Goal: Information Seeking & Learning: Learn about a topic

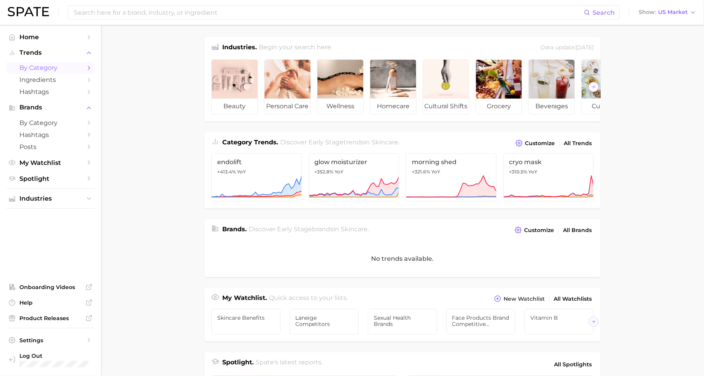
click at [73, 68] on span "by Category" at bounding box center [50, 67] width 62 height 7
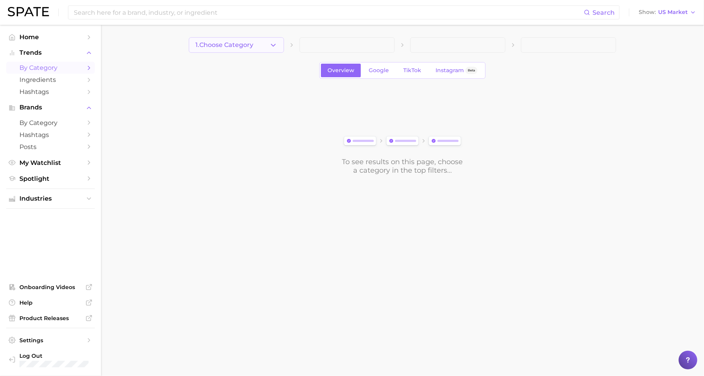
click at [261, 45] on button "1. Choose Category" at bounding box center [236, 45] width 95 height 16
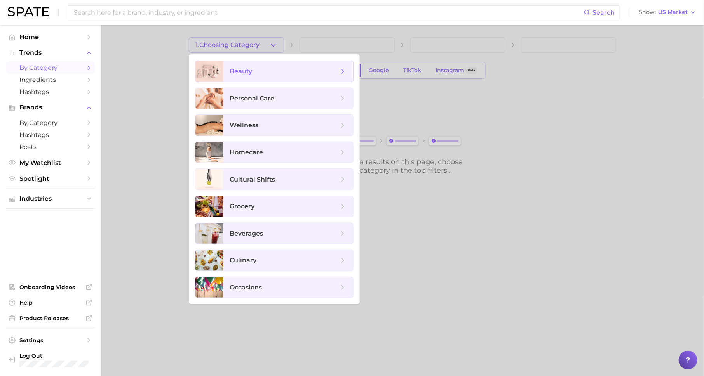
click at [280, 70] on span "beauty" at bounding box center [283, 71] width 109 height 9
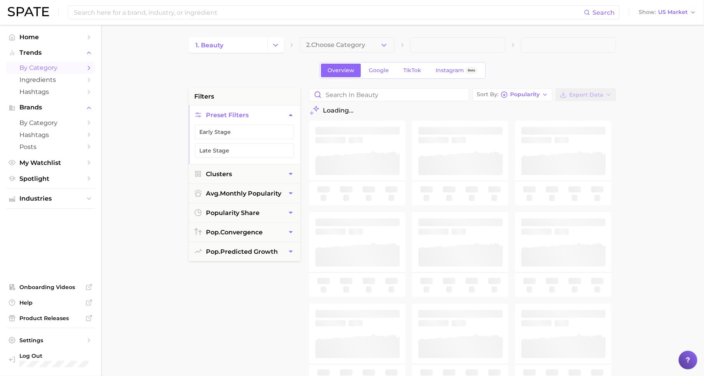
click at [361, 45] on span "2. Choose Category" at bounding box center [335, 45] width 59 height 7
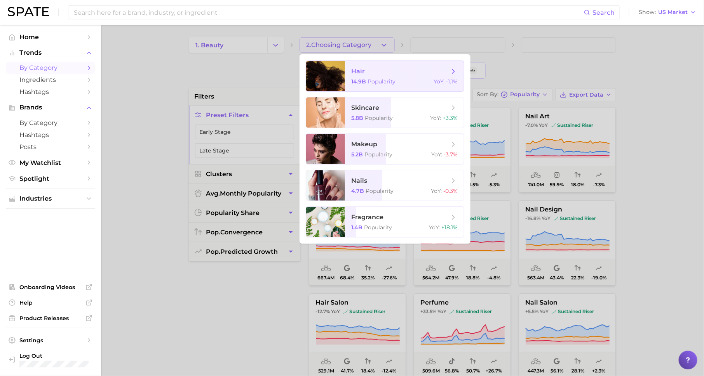
click at [375, 77] on span "hair 14.9b Popularity YoY : -1.1%" at bounding box center [404, 76] width 119 height 30
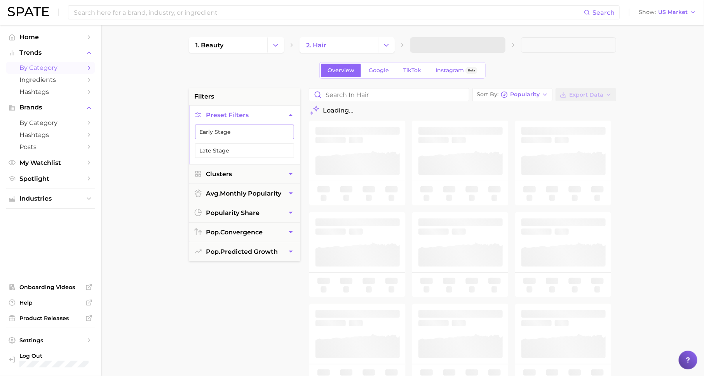
click at [247, 129] on button "Early Stage" at bounding box center [244, 132] width 99 height 15
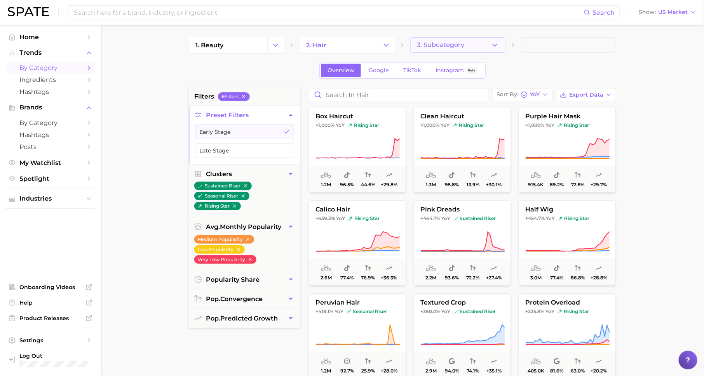
click at [467, 42] on button "3. Subcategory" at bounding box center [457, 45] width 95 height 16
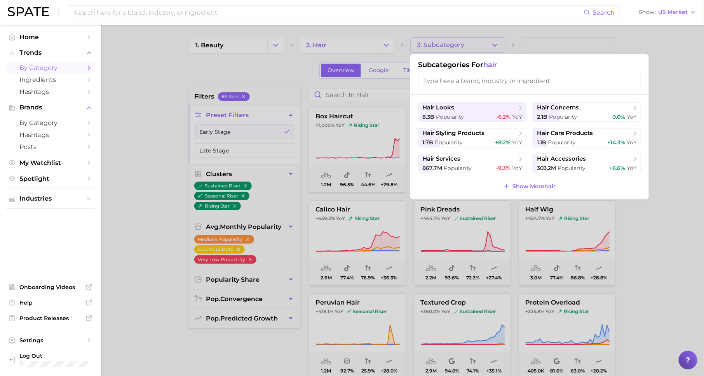
click at [566, 127] on ul "hair looks 8.3b Popularity -6.2% YoY hair concerns 2.1b Popularity 0.0% YoY hai…" at bounding box center [529, 138] width 223 height 71
click at [565, 131] on span "hair care products" at bounding box center [565, 133] width 56 height 7
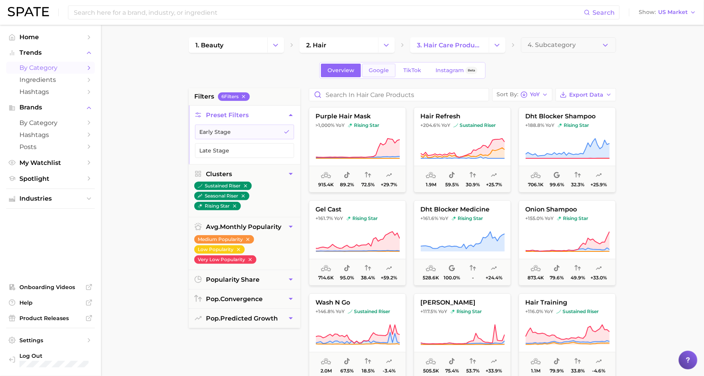
click at [370, 69] on span "Google" at bounding box center [378, 70] width 20 height 7
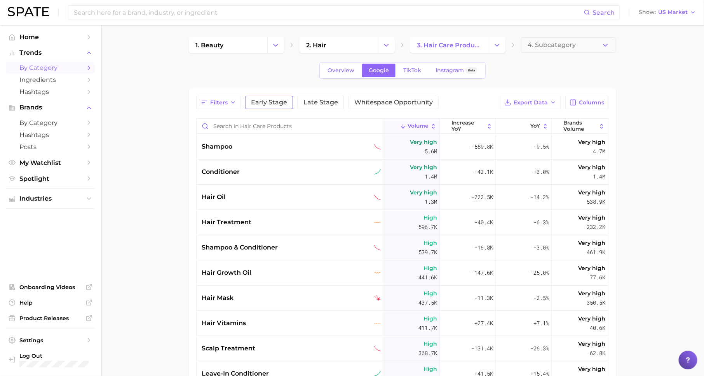
click at [265, 100] on span "Early Stage" at bounding box center [269, 102] width 36 height 6
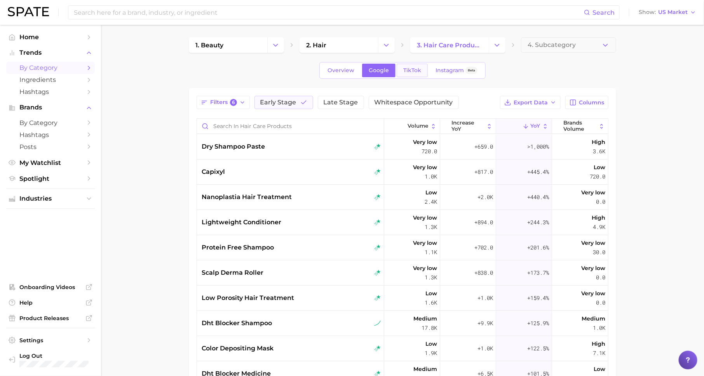
click at [412, 70] on span "TikTok" at bounding box center [412, 70] width 18 height 7
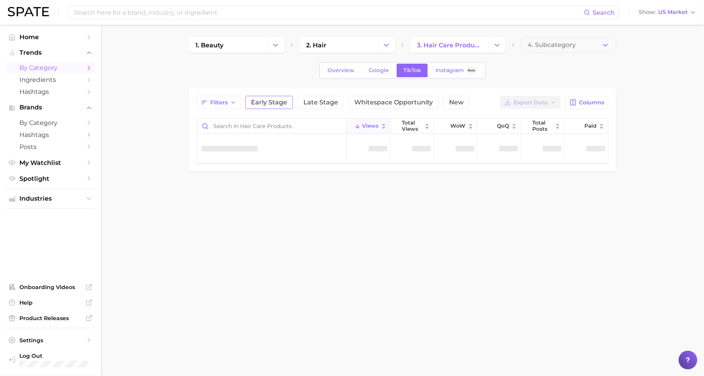
click at [281, 97] on button "Early Stage" at bounding box center [269, 102] width 48 height 13
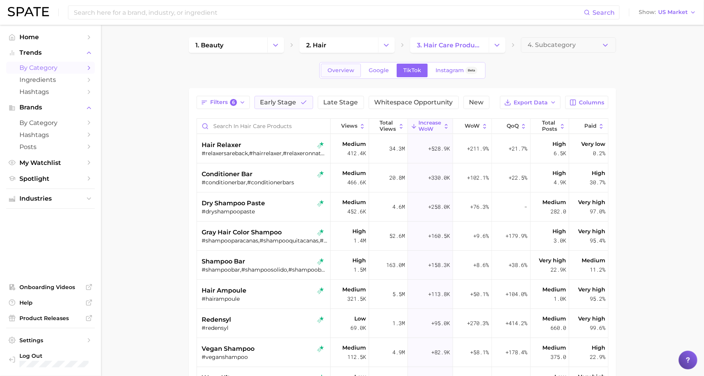
click at [342, 66] on link "Overview" at bounding box center [341, 71] width 40 height 14
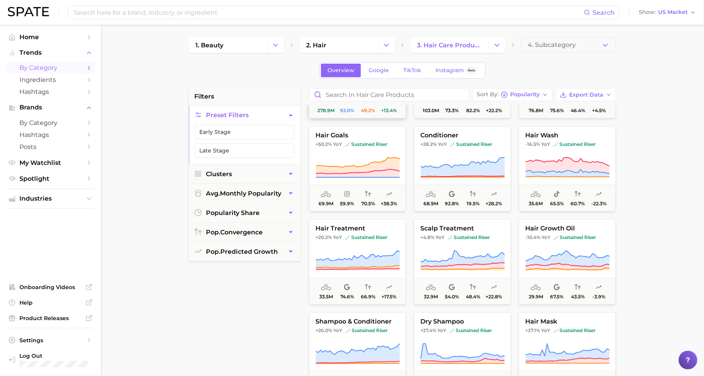
scroll to position [107, 0]
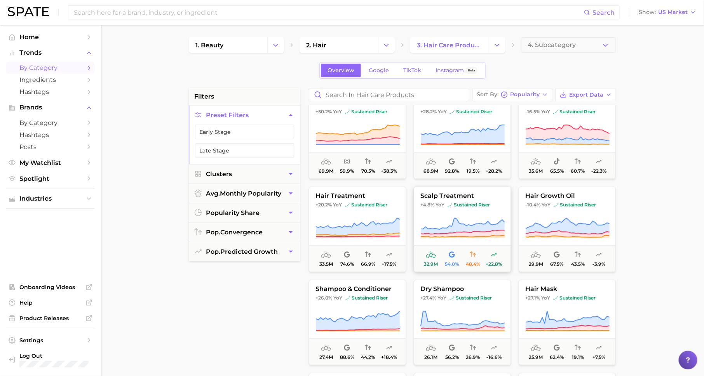
click at [464, 210] on button "scalp treatment +4.8% YoY sustained riser 32.9m 54.0% 48.4% +22.8%" at bounding box center [462, 229] width 97 height 85
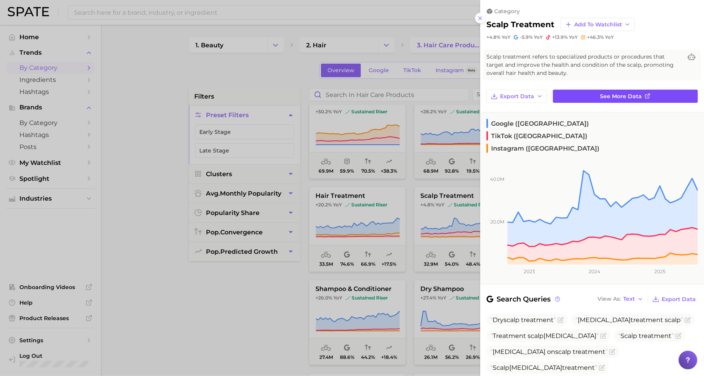
click at [599, 97] on link "See more data" at bounding box center [625, 96] width 145 height 13
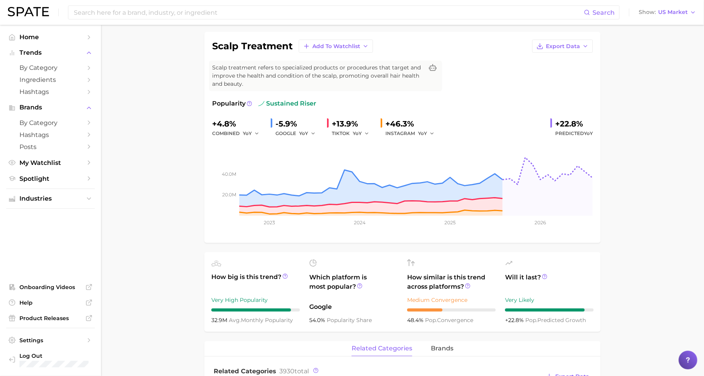
scroll to position [39, 0]
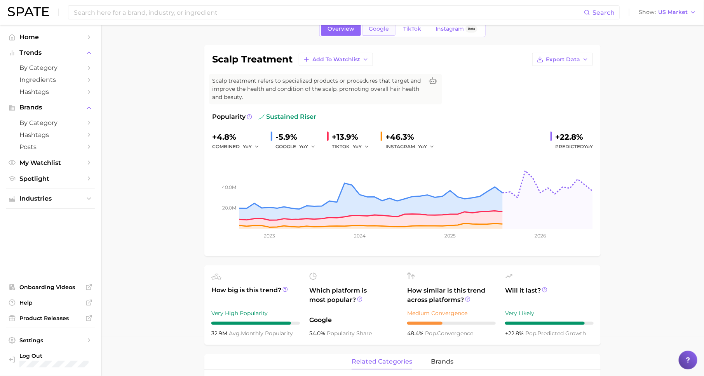
click at [381, 28] on span "Google" at bounding box center [378, 29] width 20 height 7
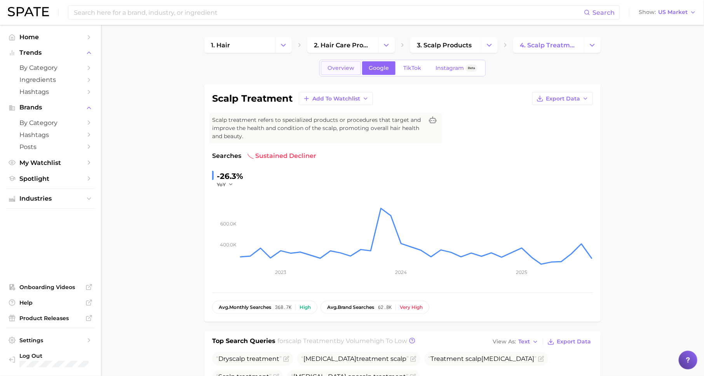
click at [344, 72] on link "Overview" at bounding box center [341, 68] width 40 height 14
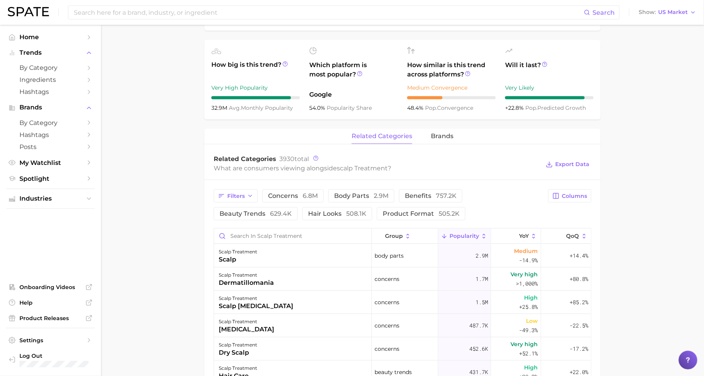
scroll to position [315, 0]
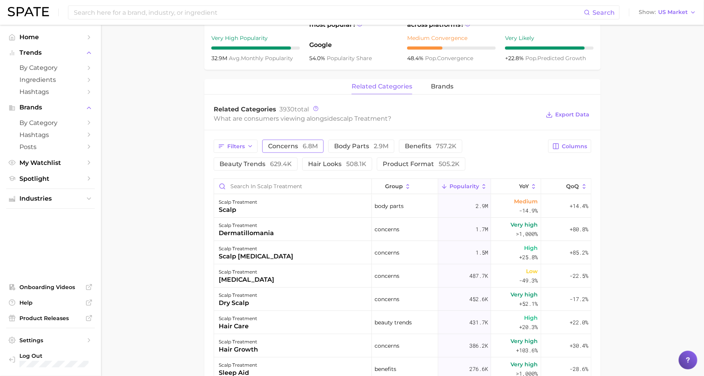
click at [278, 149] on span "concerns 6.8m" at bounding box center [293, 146] width 50 height 6
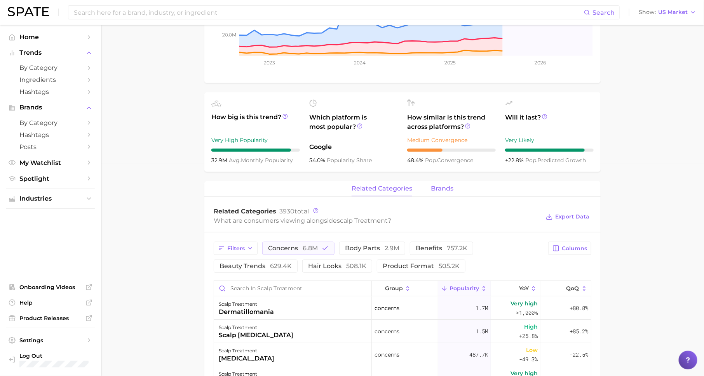
scroll to position [0, 0]
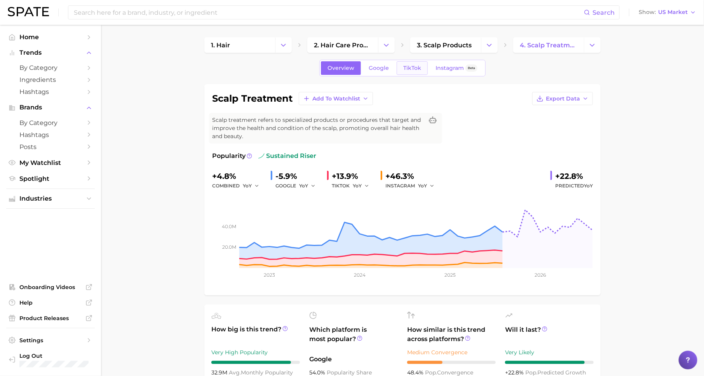
click at [409, 65] on span "TikTok" at bounding box center [412, 68] width 18 height 7
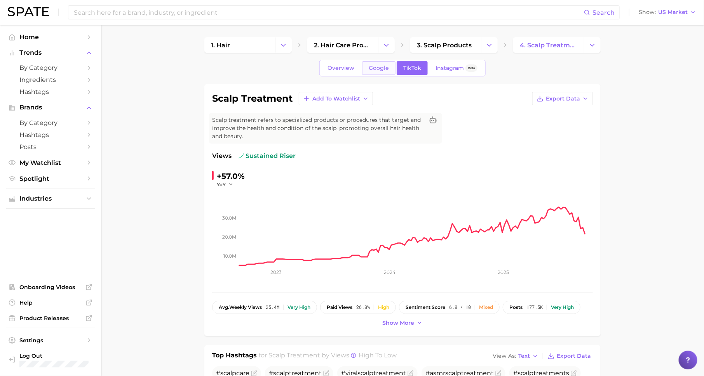
click at [375, 68] on span "Google" at bounding box center [378, 68] width 20 height 7
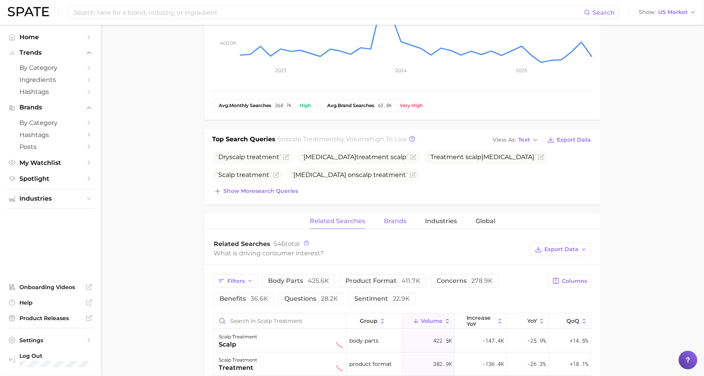
click at [393, 220] on span "Brands" at bounding box center [395, 221] width 23 height 7
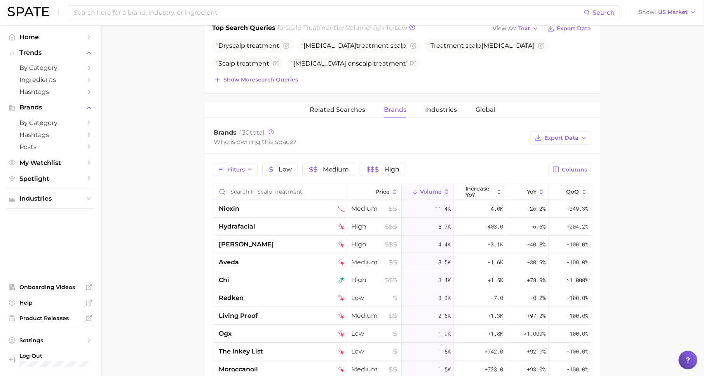
scroll to position [330, 0]
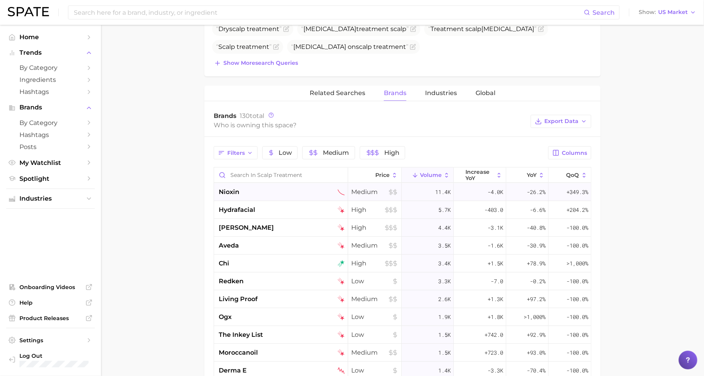
click at [474, 183] on div "-4.0k" at bounding box center [480, 192] width 52 height 18
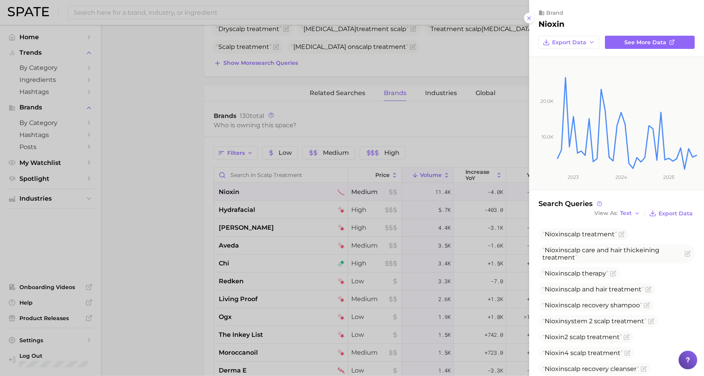
click at [497, 152] on div at bounding box center [352, 188] width 704 height 376
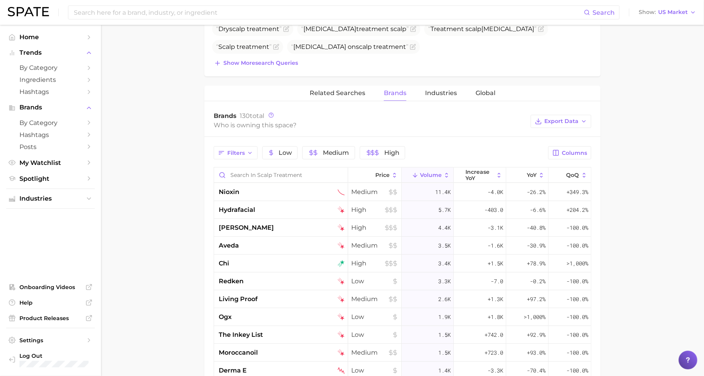
click at [482, 173] on span "increase YoY" at bounding box center [480, 175] width 28 height 12
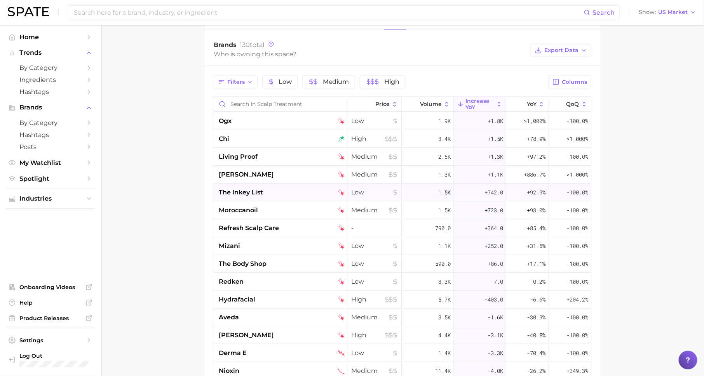
scroll to position [0, 0]
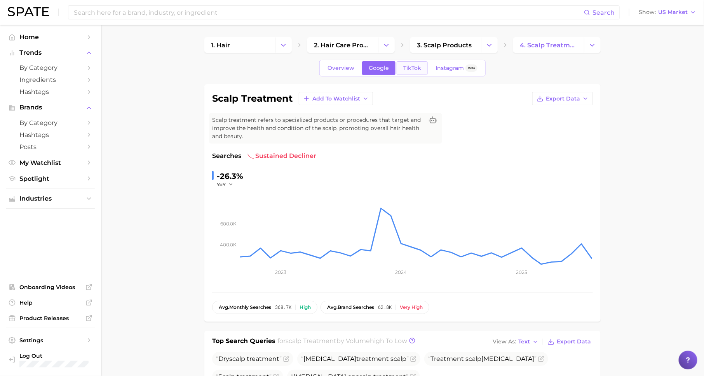
click at [411, 63] on link "TikTok" at bounding box center [411, 68] width 31 height 14
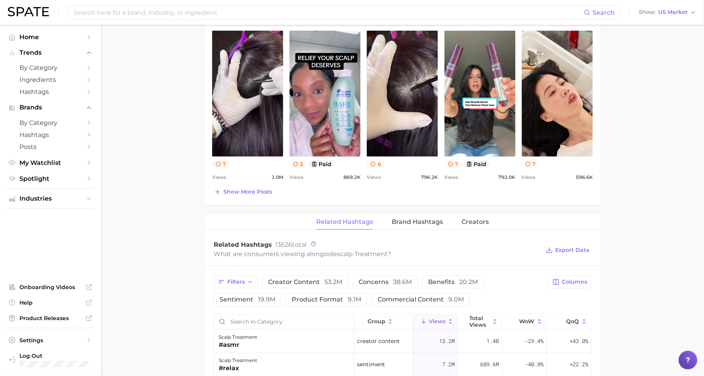
scroll to position [427, 0]
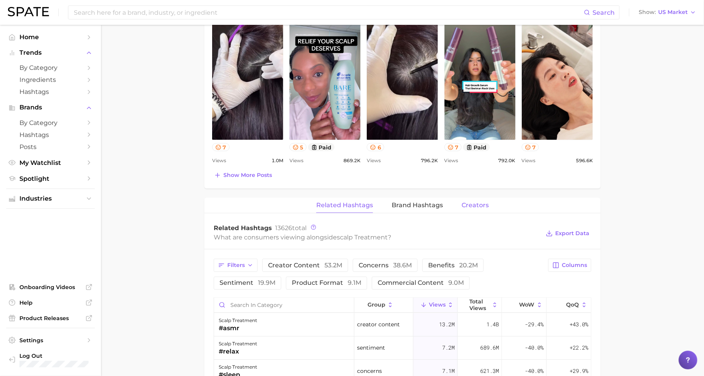
click at [474, 210] on button "Creators" at bounding box center [474, 205] width 27 height 15
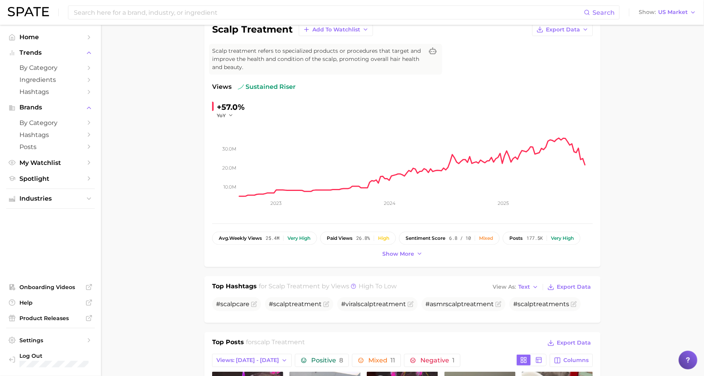
scroll to position [0, 0]
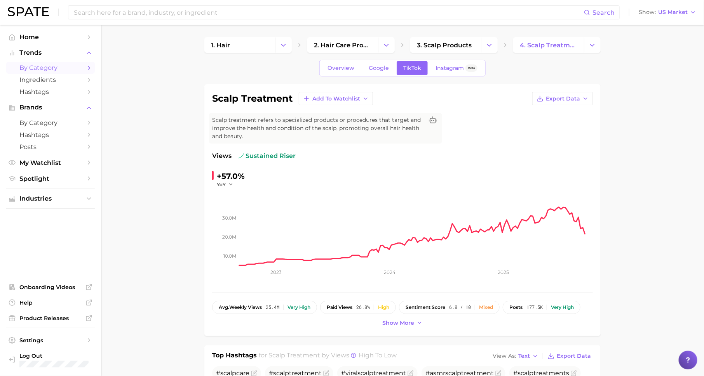
click at [76, 70] on span "by Category" at bounding box center [50, 67] width 62 height 7
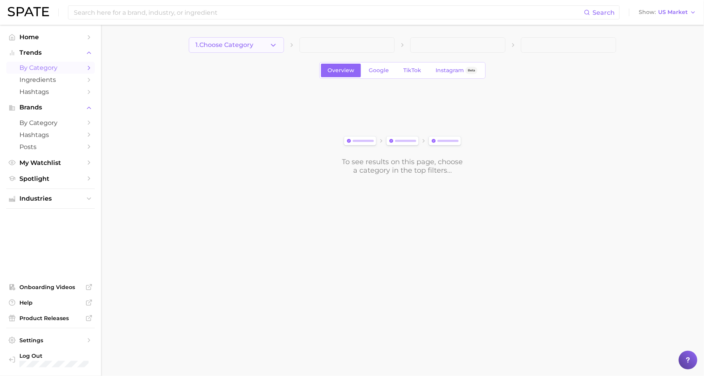
click at [225, 40] on button "1. Choose Category" at bounding box center [236, 45] width 95 height 16
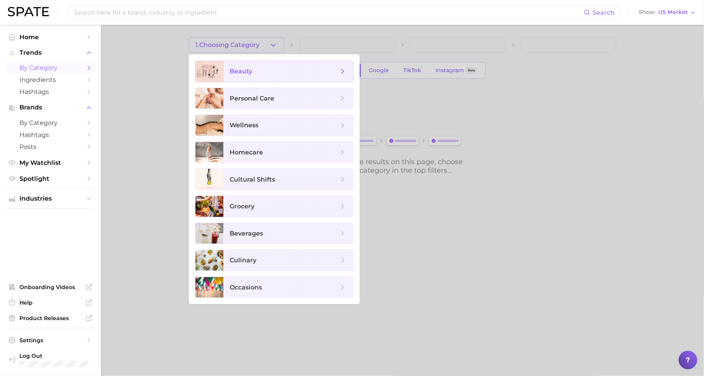
click at [244, 66] on span "beauty" at bounding box center [288, 71] width 130 height 21
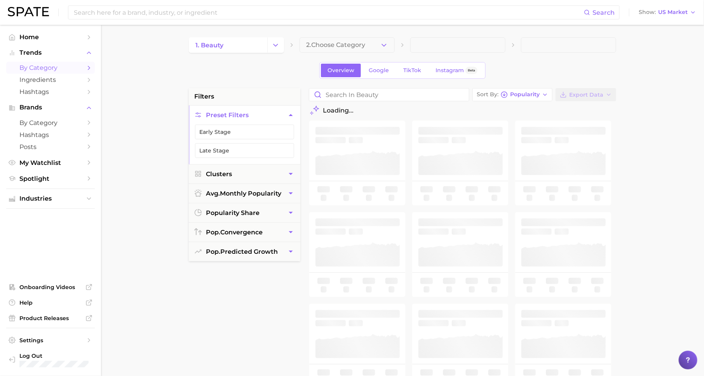
click at [349, 47] on span "2. Choose Category" at bounding box center [335, 45] width 59 height 7
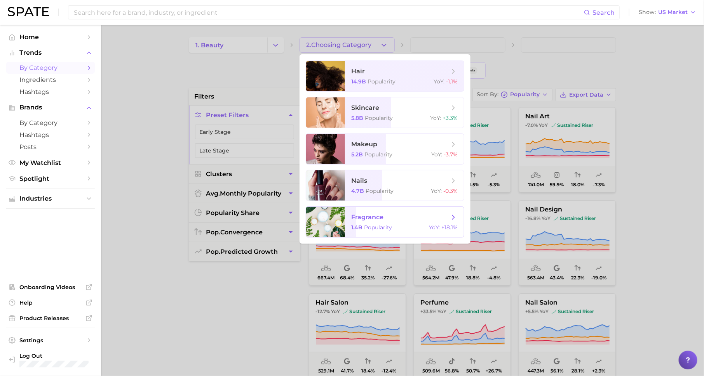
click at [379, 219] on span "fragrance" at bounding box center [367, 217] width 32 height 7
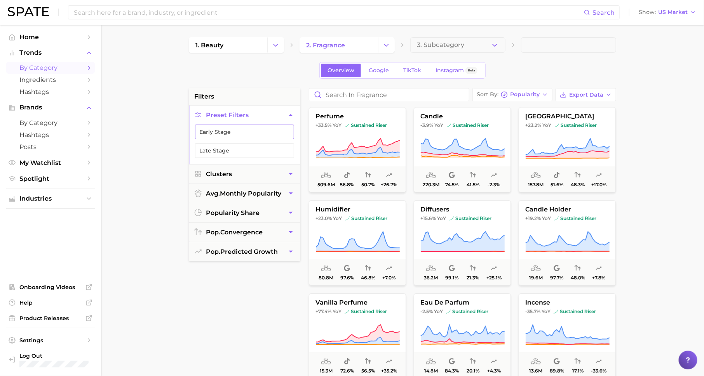
click at [273, 135] on button "Early Stage" at bounding box center [244, 132] width 99 height 15
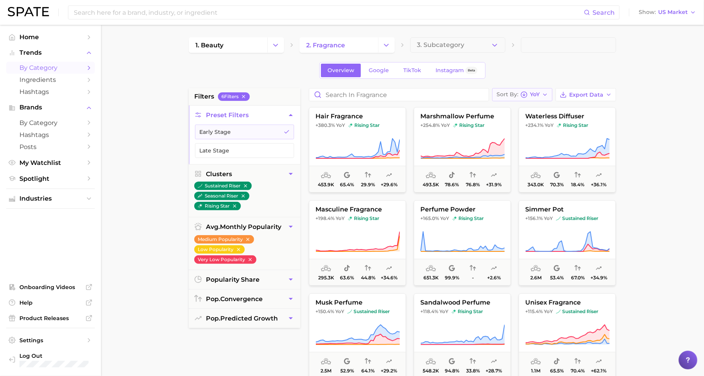
click at [529, 92] on div "Sort By [PERSON_NAME]" at bounding box center [517, 94] width 43 height 7
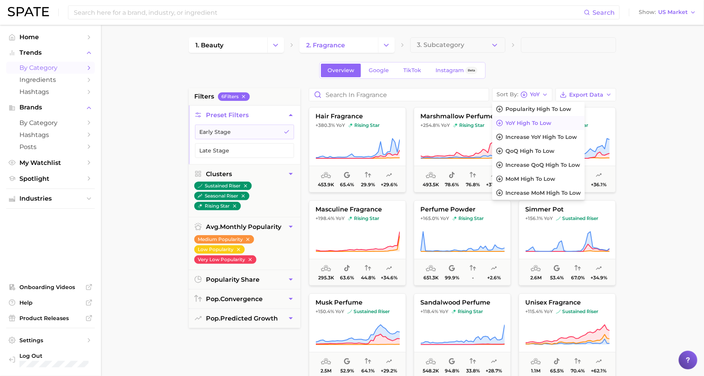
click at [535, 67] on div "Overview Google TikTok Instagram Beta" at bounding box center [402, 70] width 427 height 17
